Goal: Check status

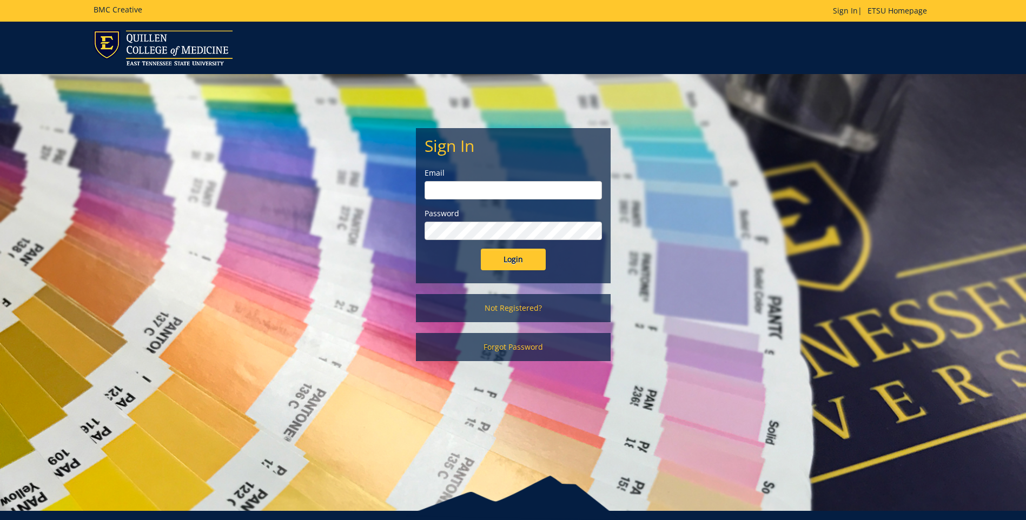
type input "[EMAIL_ADDRESS][DOMAIN_NAME]"
click at [516, 258] on input "Login" at bounding box center [513, 260] width 65 height 22
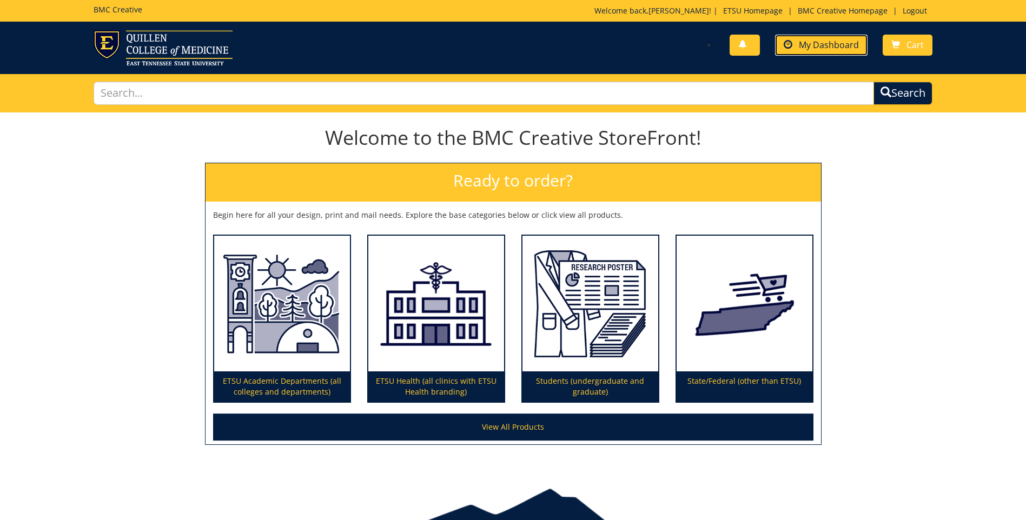
click at [810, 45] on span "My Dashboard" at bounding box center [829, 45] width 60 height 12
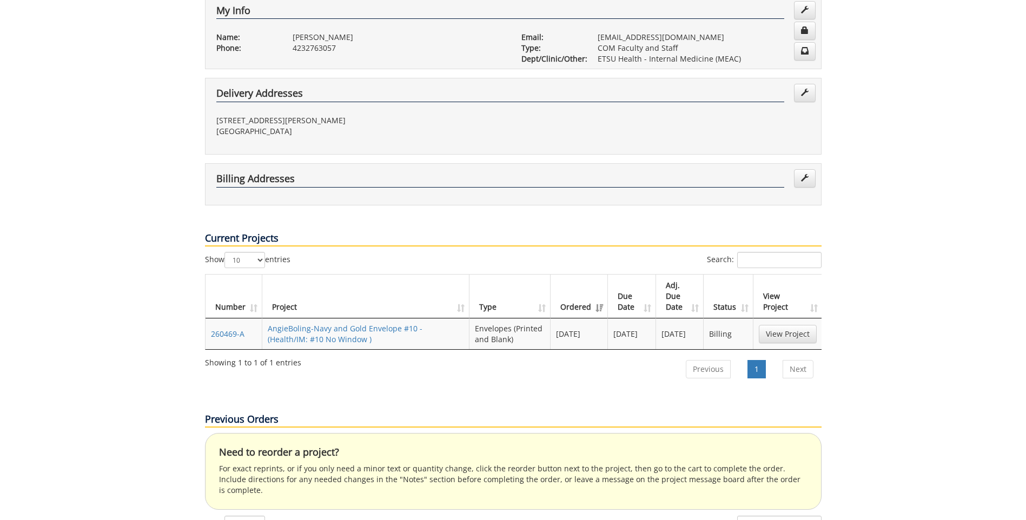
scroll to position [216, 0]
click at [330, 324] on link "AngieBoling-Navy and Gold Envelope #10 - (Health/IM: #10 No Window )" at bounding box center [345, 334] width 155 height 21
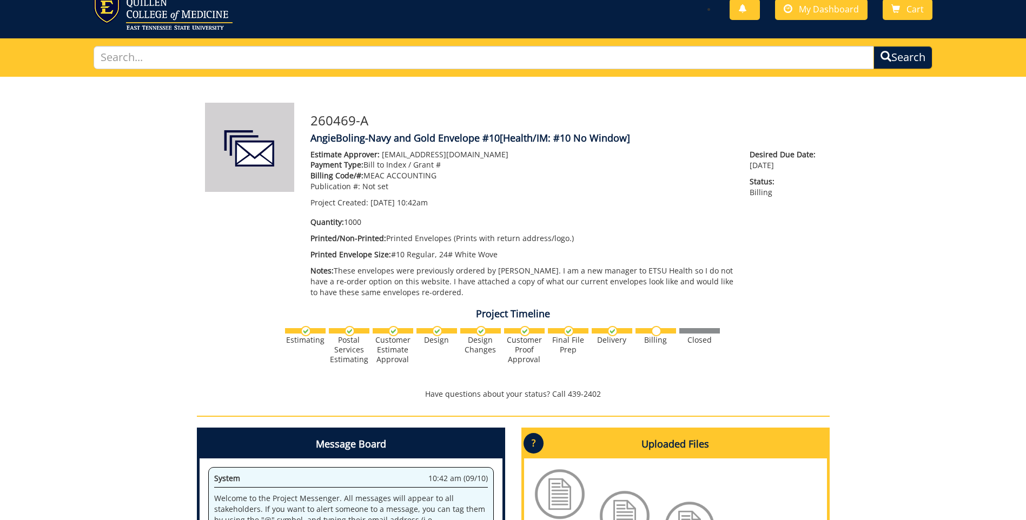
scroll to position [54, 0]
